Goal: Task Accomplishment & Management: Use online tool/utility

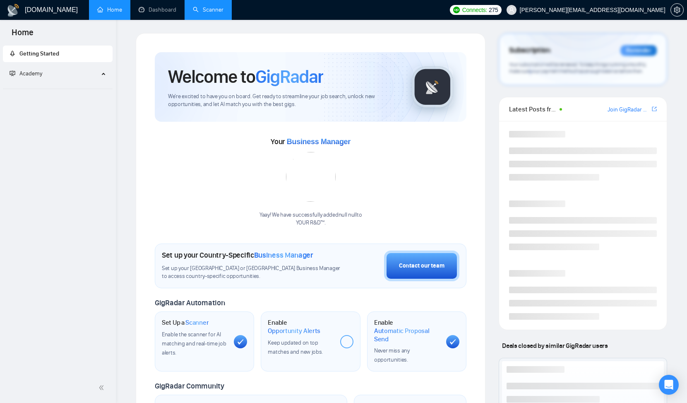
click at [211, 10] on link "Scanner" at bounding box center [208, 9] width 31 height 7
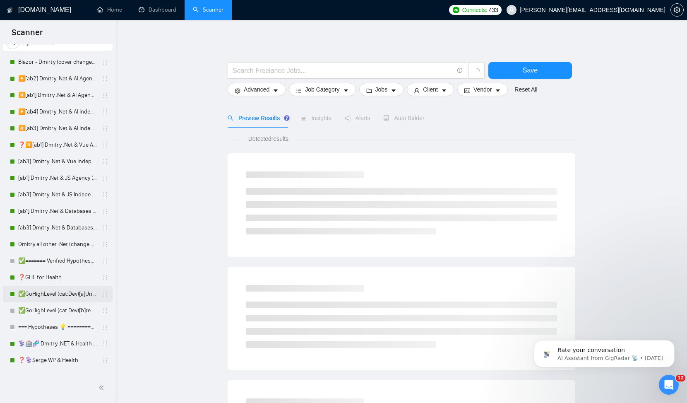
click at [55, 295] on link "✅GoHighLevel (cat:Dev)[a]Unicode" at bounding box center [57, 293] width 79 height 17
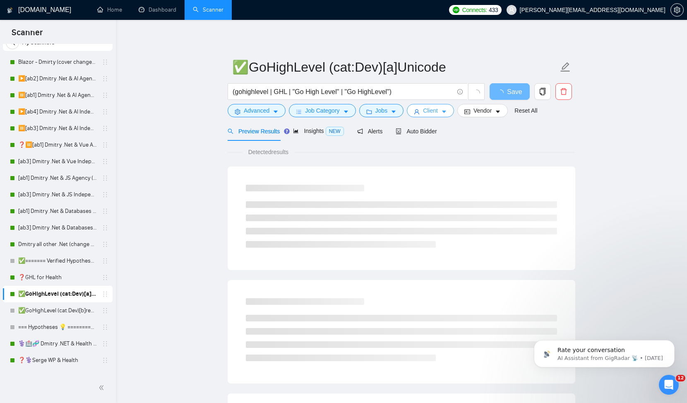
click at [437, 113] on span "Client" at bounding box center [430, 110] width 15 height 9
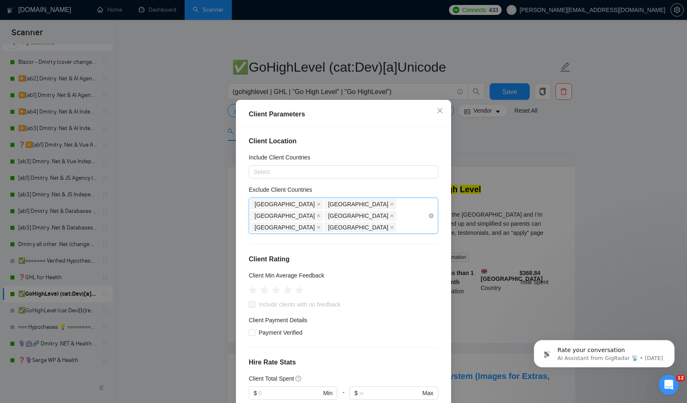
click at [301, 220] on div "Africa Pakistan India China Russia Belarus" at bounding box center [339, 215] width 177 height 35
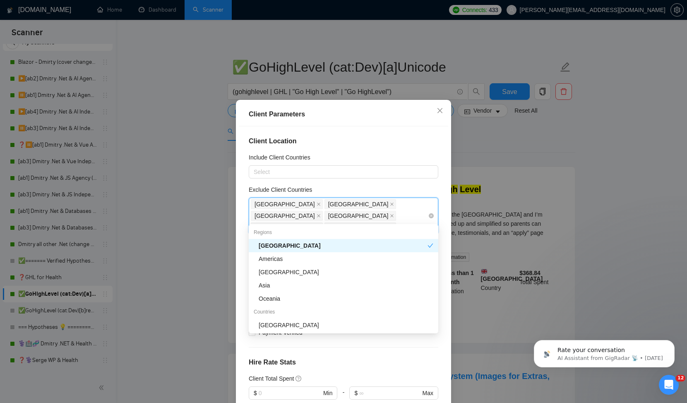
type input "au"
click at [273, 312] on div "Oceania" at bounding box center [346, 311] width 175 height 9
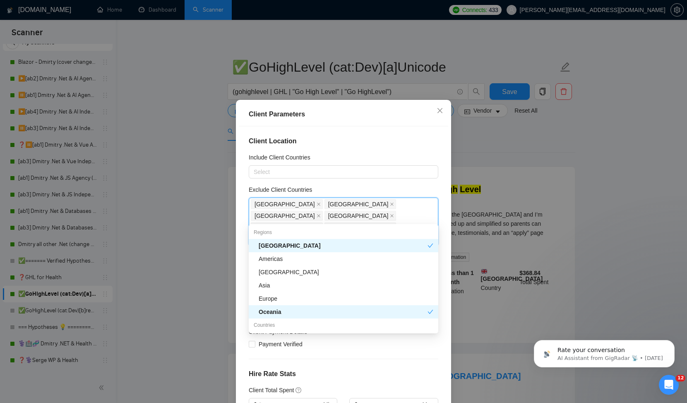
click at [373, 152] on div "Client Location Include Client Countries Select Exclude Client Countries Africa…" at bounding box center [343, 267] width 209 height 282
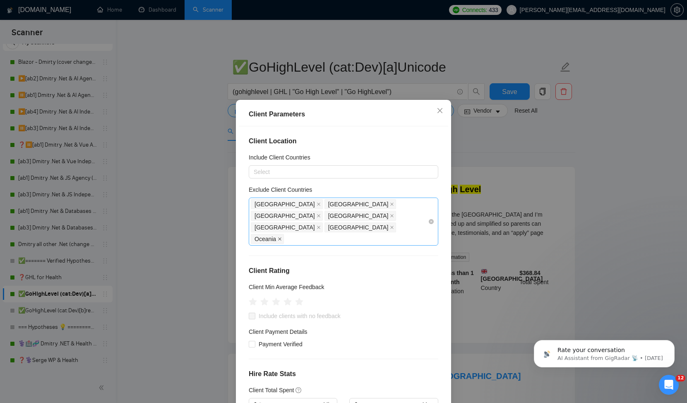
click at [282, 237] on icon "close" at bounding box center [280, 239] width 4 height 4
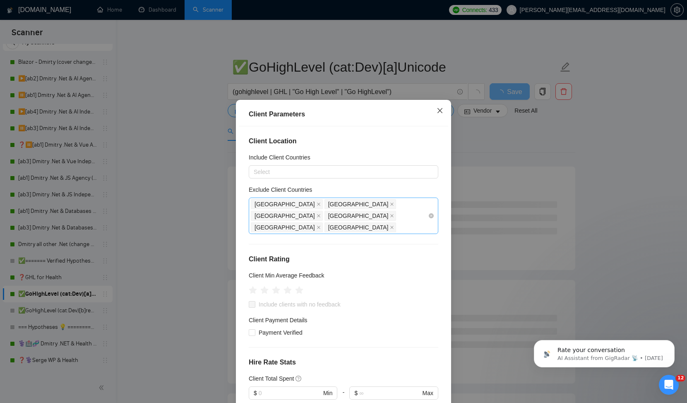
click at [440, 109] on icon "close" at bounding box center [439, 110] width 7 height 7
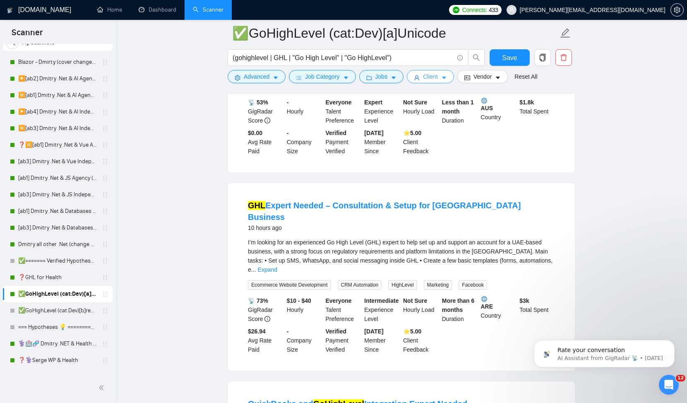
scroll to position [368, 0]
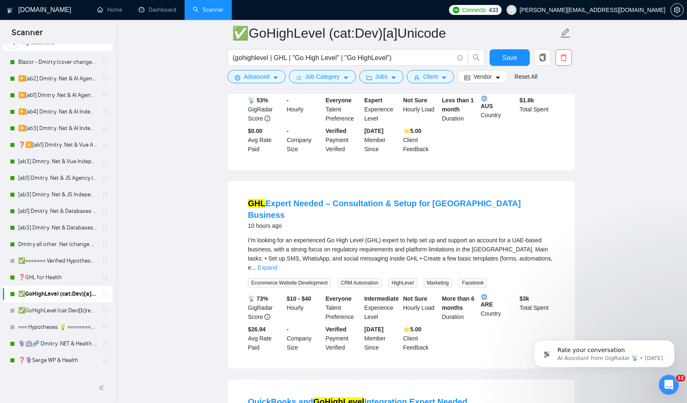
click at [489, 294] on b "ARE" at bounding box center [499, 301] width 36 height 14
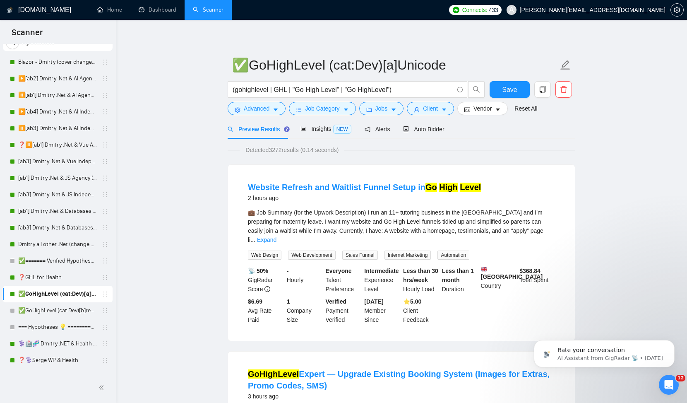
scroll to position [0, 0]
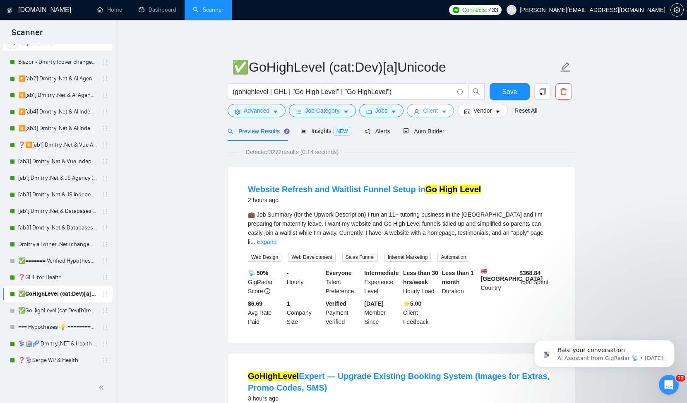
click at [442, 111] on button "Client" at bounding box center [430, 110] width 47 height 13
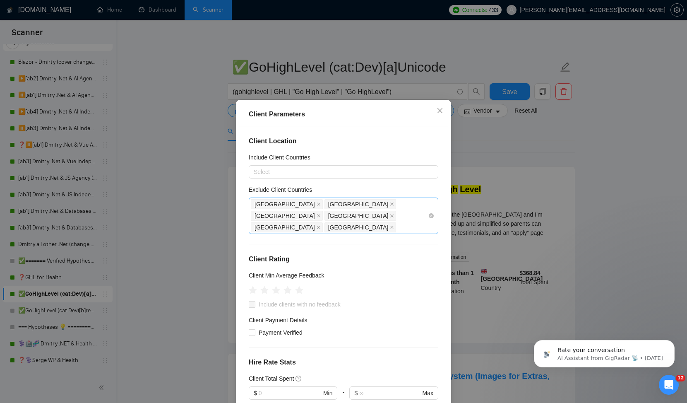
click at [321, 215] on div "Africa Pakistan India China Russia Belarus" at bounding box center [339, 215] width 177 height 35
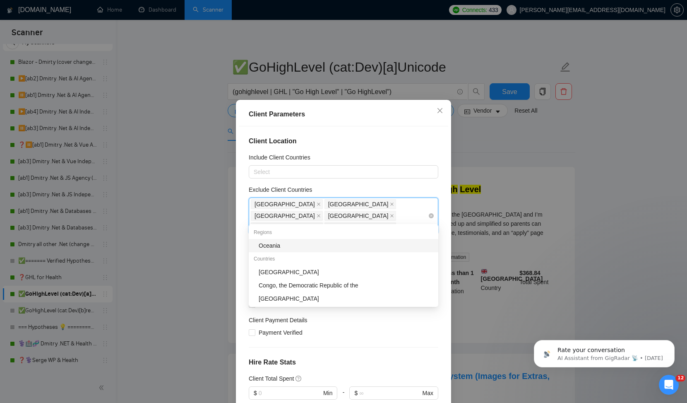
type input "oce"
click at [284, 247] on div "Oceania" at bounding box center [346, 245] width 175 height 9
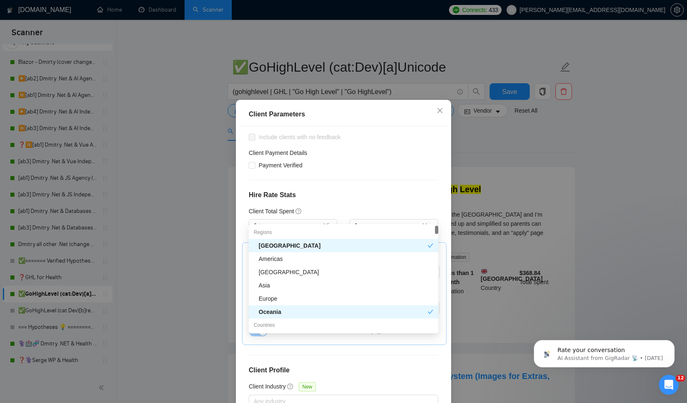
scroll to position [245, 0]
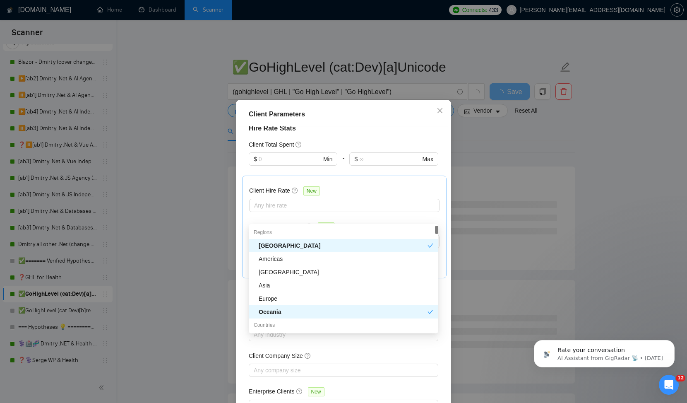
click at [374, 114] on div "Client Parameters" at bounding box center [343, 114] width 189 height 10
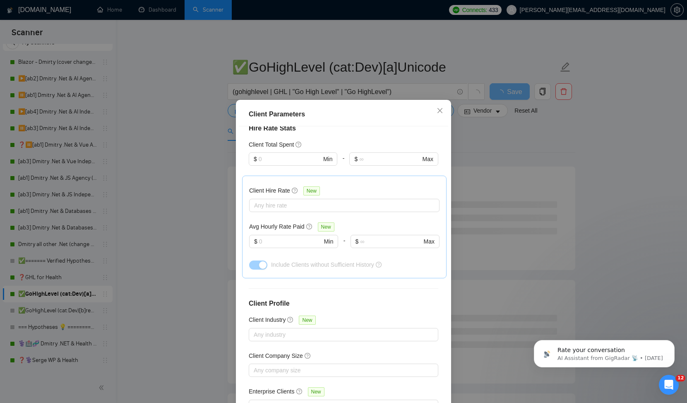
scroll to position [42, 0]
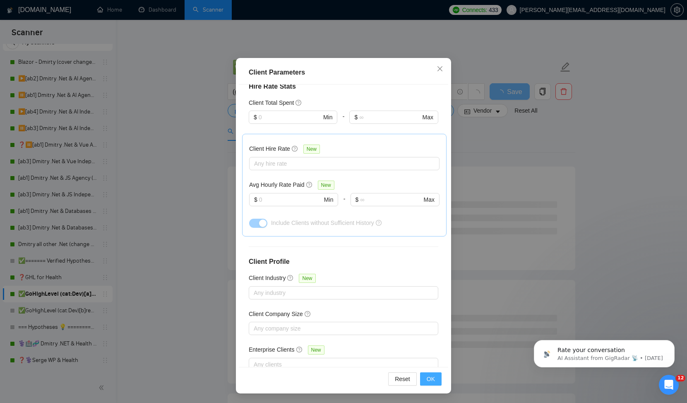
click at [426, 382] on button "OK" at bounding box center [431, 378] width 22 height 13
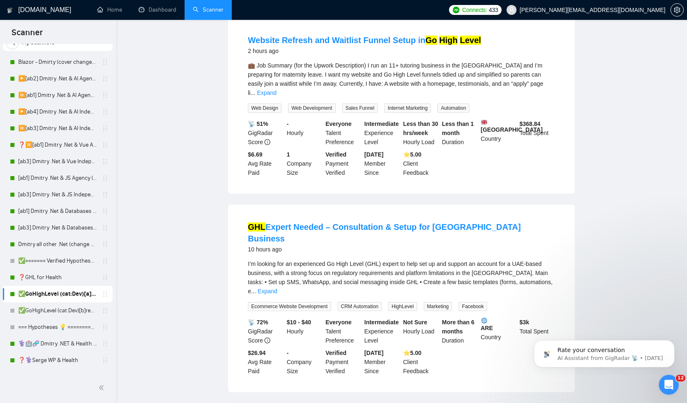
scroll to position [0, 0]
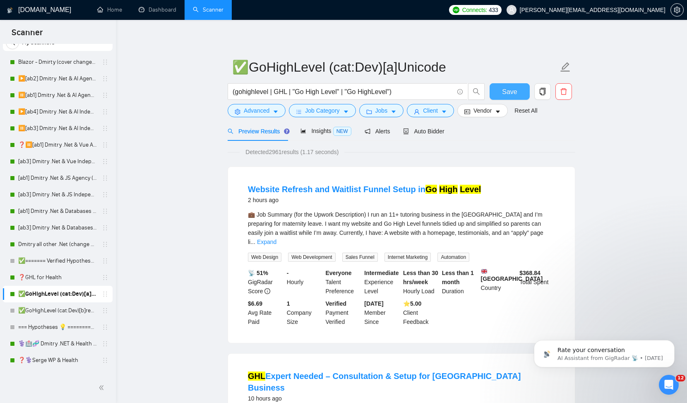
click at [511, 93] on span "Save" at bounding box center [509, 91] width 15 height 10
click at [43, 311] on link "✅GoHighLevel (cat:Dev)[b]regular font" at bounding box center [57, 310] width 79 height 17
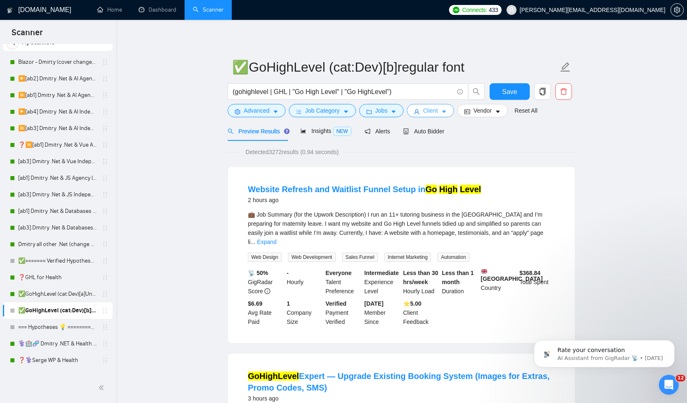
click at [431, 108] on span "Client" at bounding box center [430, 110] width 15 height 9
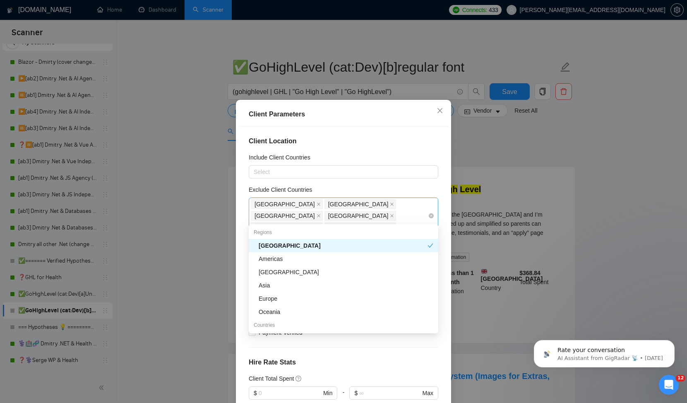
click at [293, 216] on div "Africa Pakistan India China Russia Belarus" at bounding box center [339, 215] width 177 height 35
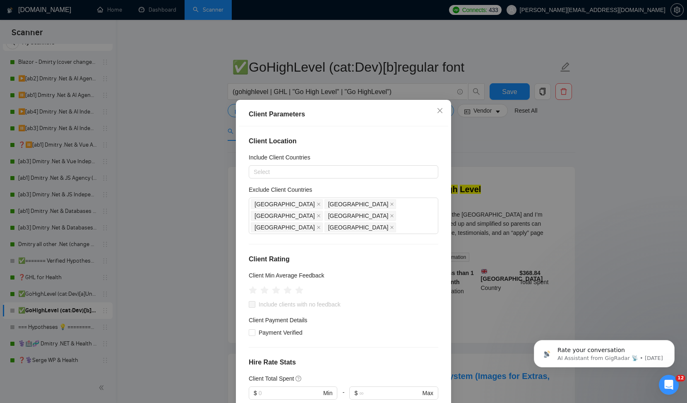
drag, startPoint x: 378, startPoint y: 111, endPoint x: 485, endPoint y: 111, distance: 107.6
click at [487, 111] on div "Client Parameters Client Location Include Client Countries Select Exclude Clien…" at bounding box center [343, 201] width 687 height 403
click at [485, 111] on div "Client Parameters Client Location Include Client Countries Select Exclude Clien…" at bounding box center [343, 201] width 687 height 403
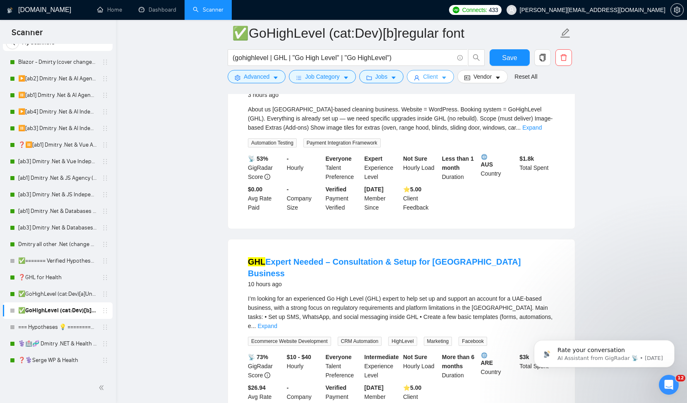
scroll to position [321, 0]
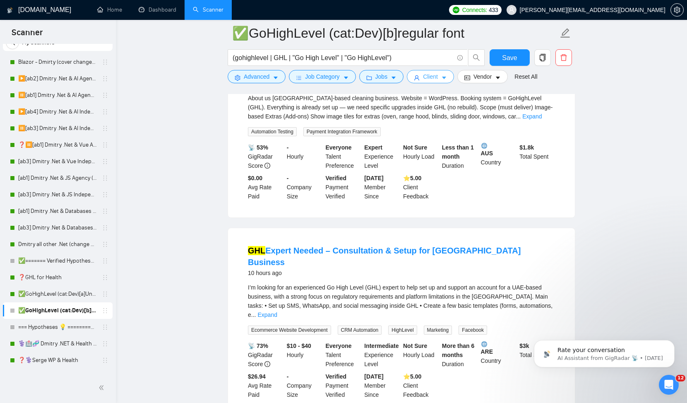
click at [438, 79] on span "Client" at bounding box center [430, 76] width 15 height 9
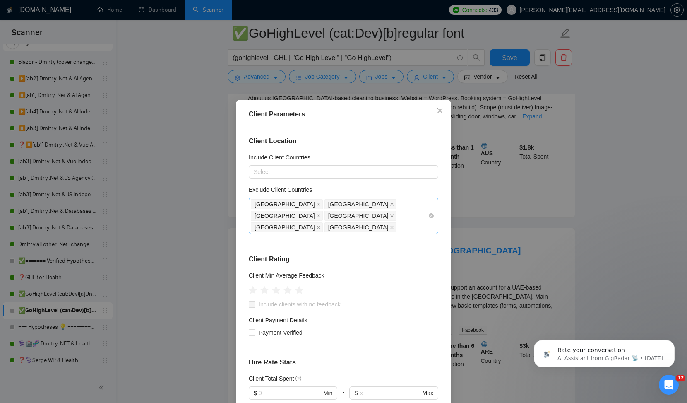
click at [306, 214] on div "Africa Pakistan India China Russia Belarus" at bounding box center [339, 215] width 177 height 35
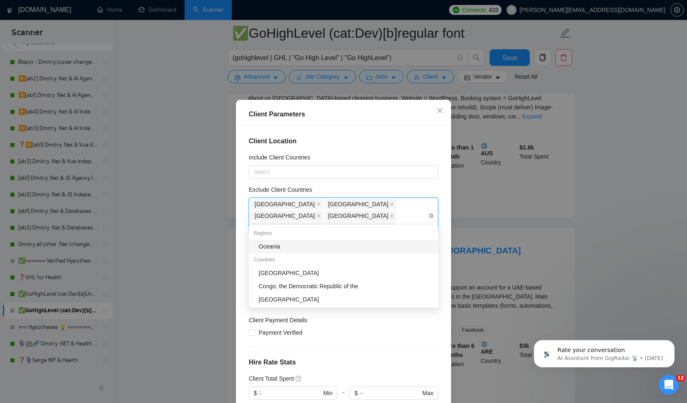
type input "oce"
click at [265, 246] on div "Oceania" at bounding box center [346, 246] width 175 height 9
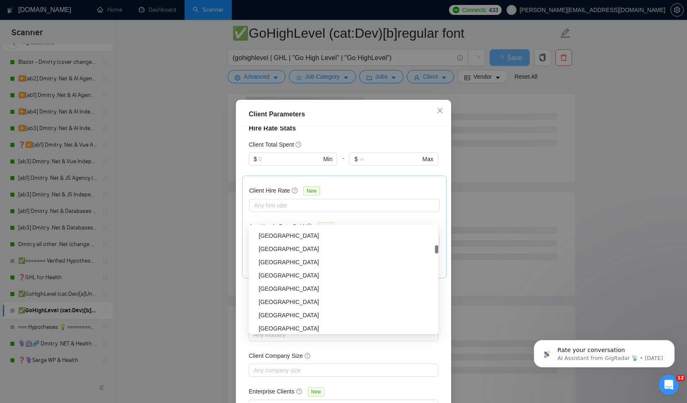
scroll to position [42, 0]
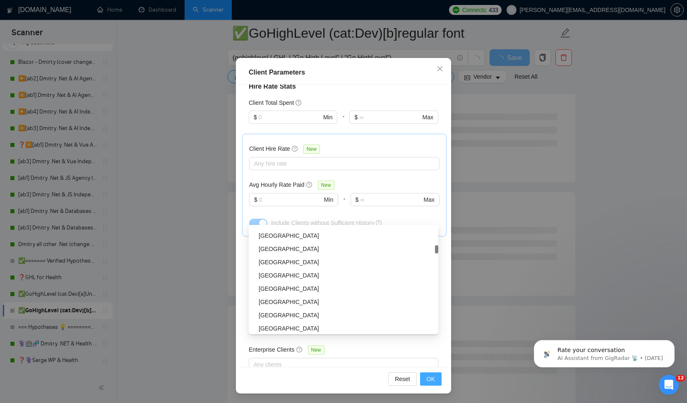
click at [435, 378] on button "OK" at bounding box center [431, 378] width 22 height 13
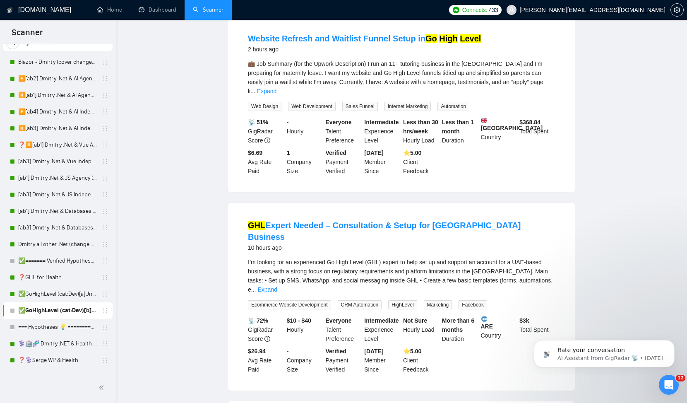
scroll to position [0, 0]
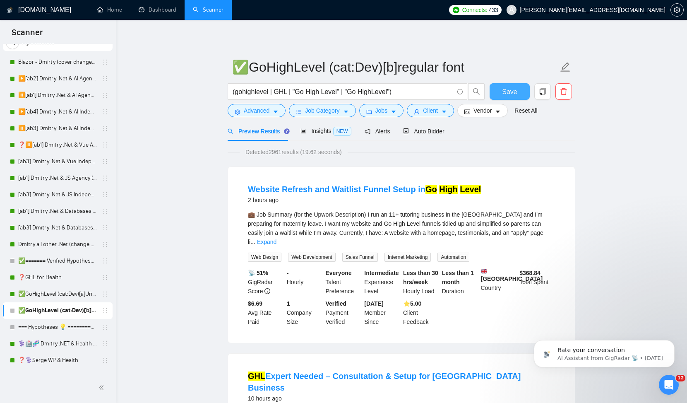
click at [507, 92] on span "Save" at bounding box center [509, 91] width 15 height 10
click at [58, 347] on link "⚕️🏥🧬 Dmitry .NET & Health | bio" at bounding box center [57, 343] width 79 height 17
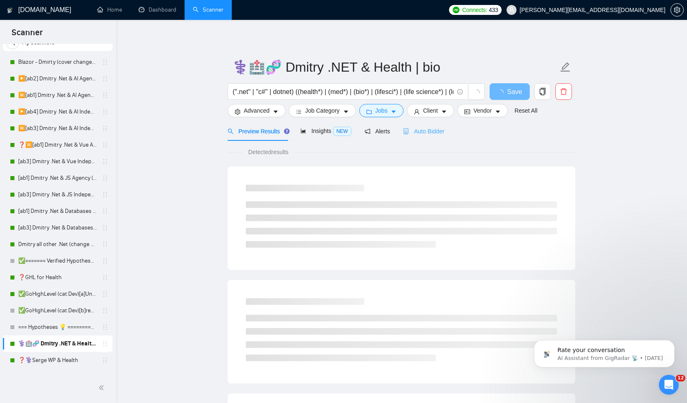
click at [432, 126] on div "Auto Bidder" at bounding box center [423, 130] width 41 height 19
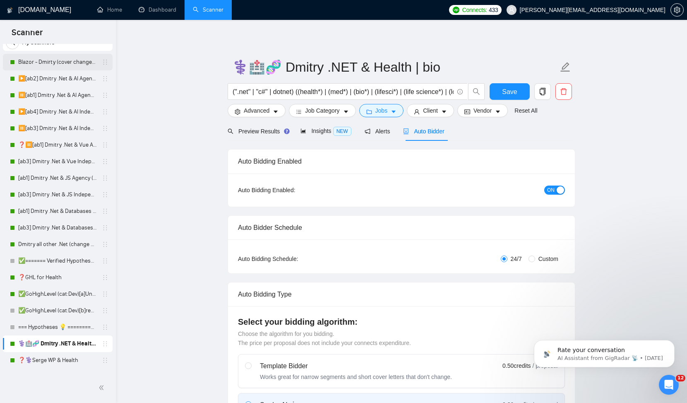
click at [61, 64] on link "Blazor - Dmirty (cover changed 25.03)" at bounding box center [57, 62] width 79 height 17
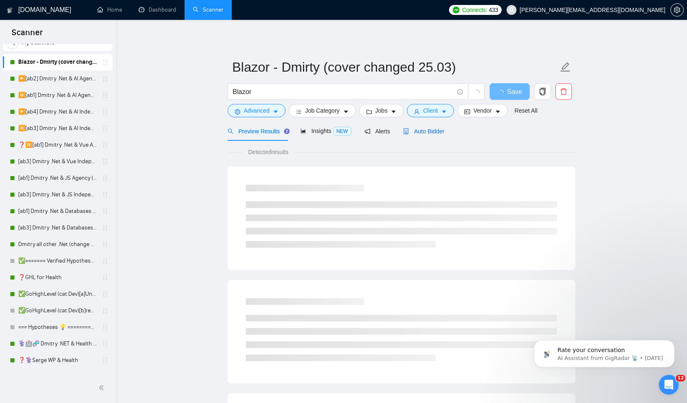
click at [408, 129] on icon "robot" at bounding box center [406, 131] width 6 height 6
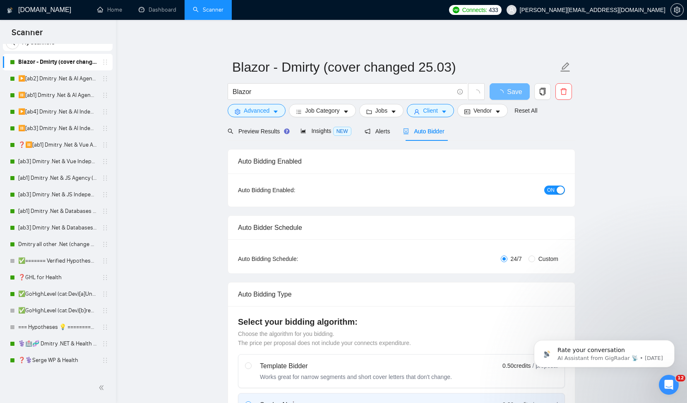
checkbox input "true"
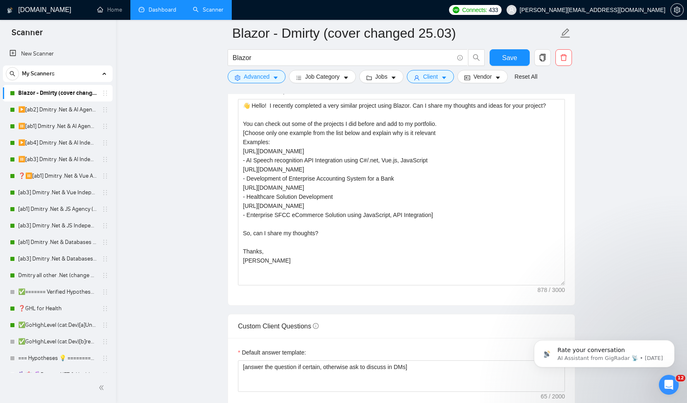
click at [152, 13] on link "Dashboard" at bounding box center [158, 9] width 38 height 7
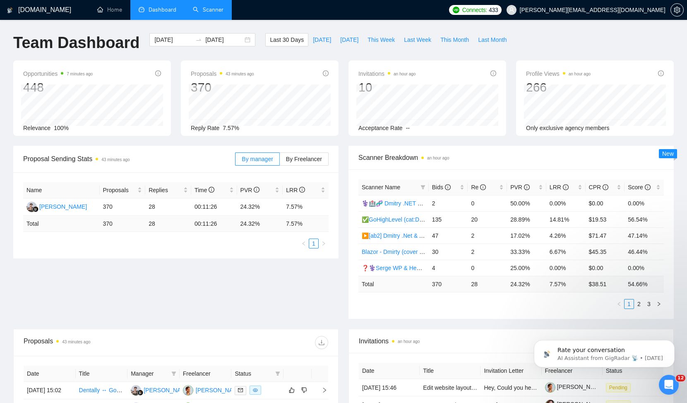
click at [219, 301] on div "Proposal Sending Stats 43 minutes ago By manager By Freelancer Name Proposals R…" at bounding box center [343, 237] width 670 height 183
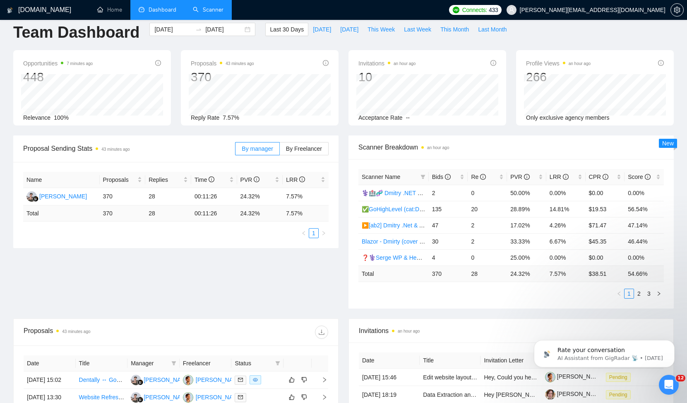
scroll to position [16, 0]
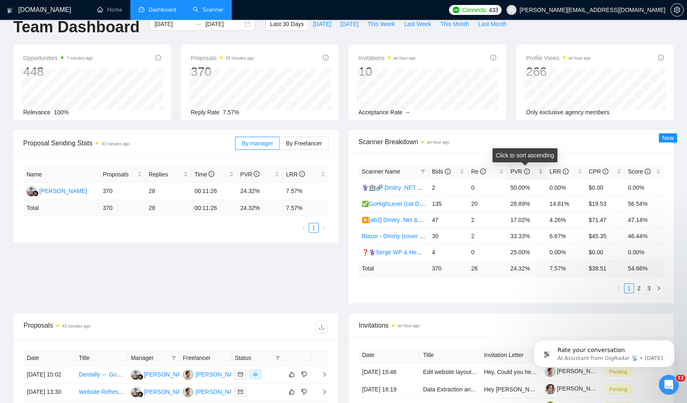
click at [520, 171] on span "PVR" at bounding box center [519, 171] width 19 height 7
click at [520, 172] on span "PVR" at bounding box center [519, 171] width 19 height 7
click at [393, 188] on link "▶️[ab4] Dmitry .Net & AI Independent (noUnicode)" at bounding box center [427, 187] width 130 height 7
click at [380, 203] on link "❓GHL for Health" at bounding box center [385, 203] width 46 height 7
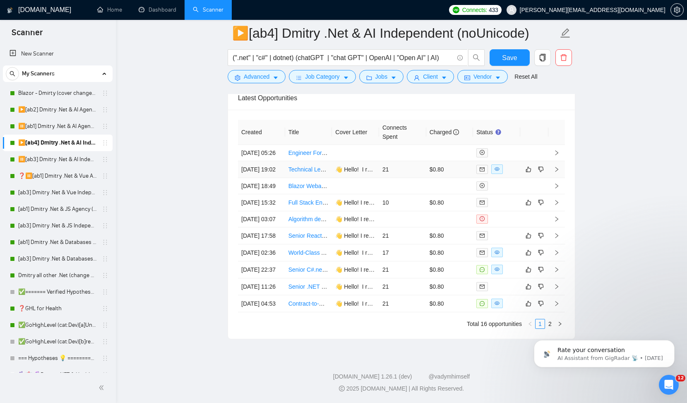
click at [310, 173] on link "Technical Lead – Full Stack Developer (C#, Angular, SQL, AI/OCR Integrations)" at bounding box center [390, 169] width 204 height 7
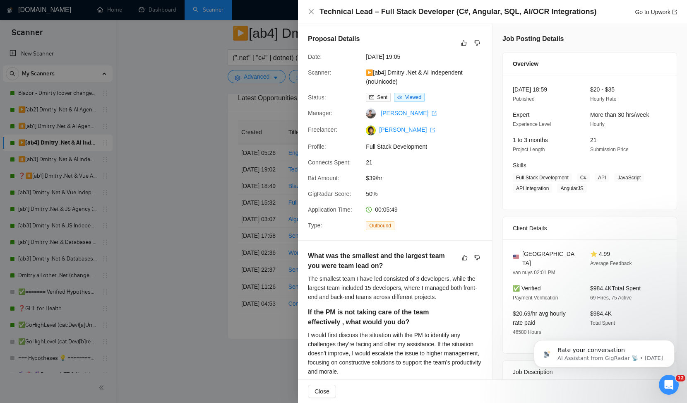
click at [250, 137] on div at bounding box center [343, 201] width 687 height 403
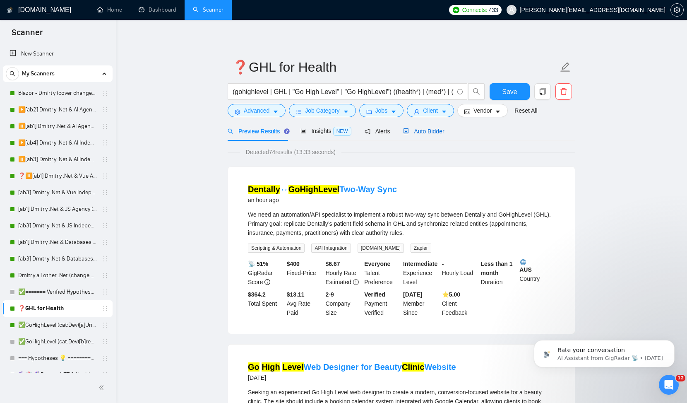
click at [429, 129] on span "Auto Bidder" at bounding box center [423, 131] width 41 height 7
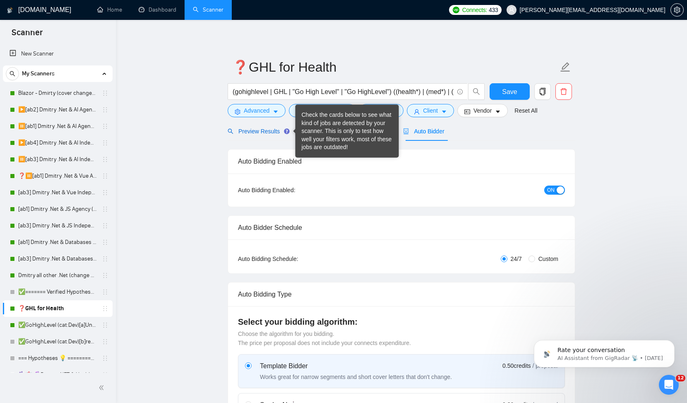
click at [261, 127] on div "Preview Results" at bounding box center [258, 131] width 60 height 9
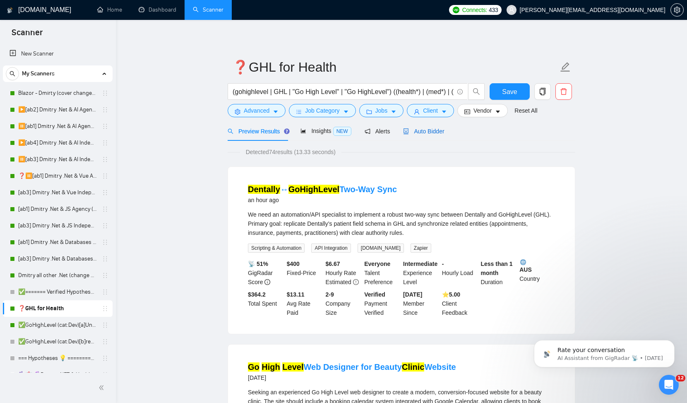
click at [425, 134] on span "Auto Bidder" at bounding box center [423, 131] width 41 height 7
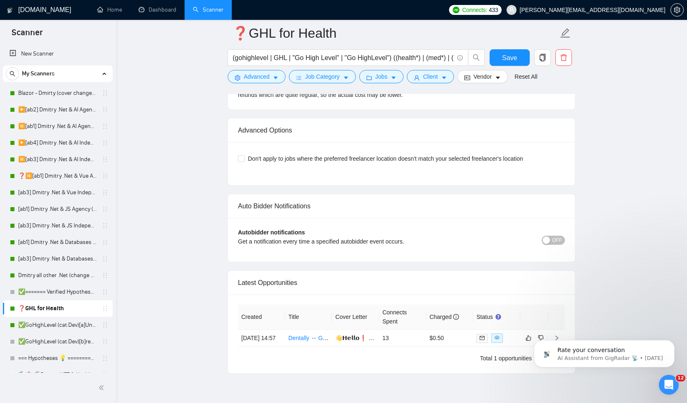
scroll to position [1526, 0]
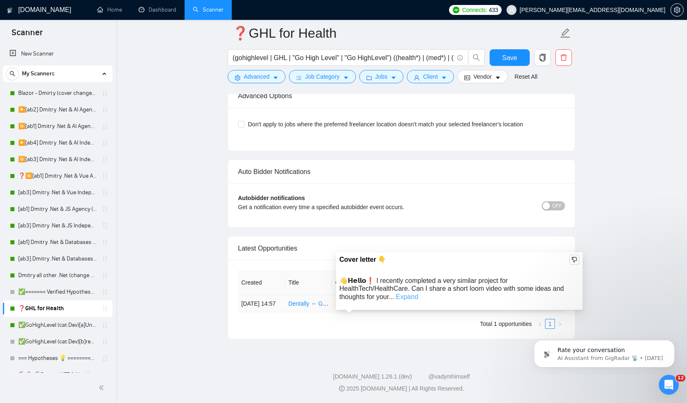
click at [418, 293] on link "Expand" at bounding box center [407, 296] width 22 height 7
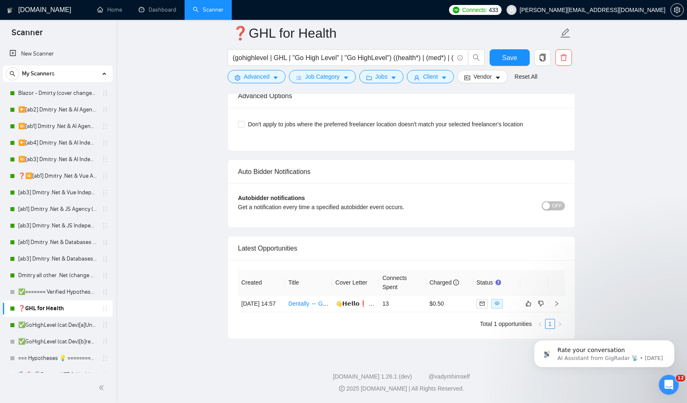
click at [670, 345] on button "Dismiss notification" at bounding box center [671, 342] width 11 height 11
